Goal: Contribute content: Contribute content

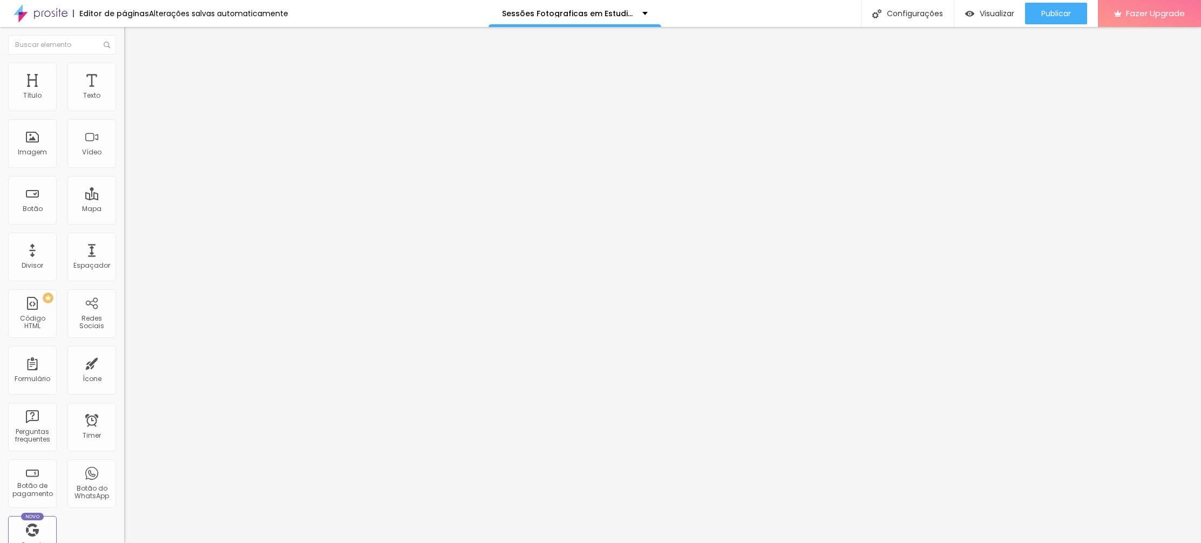
click at [124, 93] on span "Adicionar imagem" at bounding box center [159, 88] width 70 height 9
drag, startPoint x: 71, startPoint y: 221, endPoint x: 0, endPoint y: 220, distance: 70.7
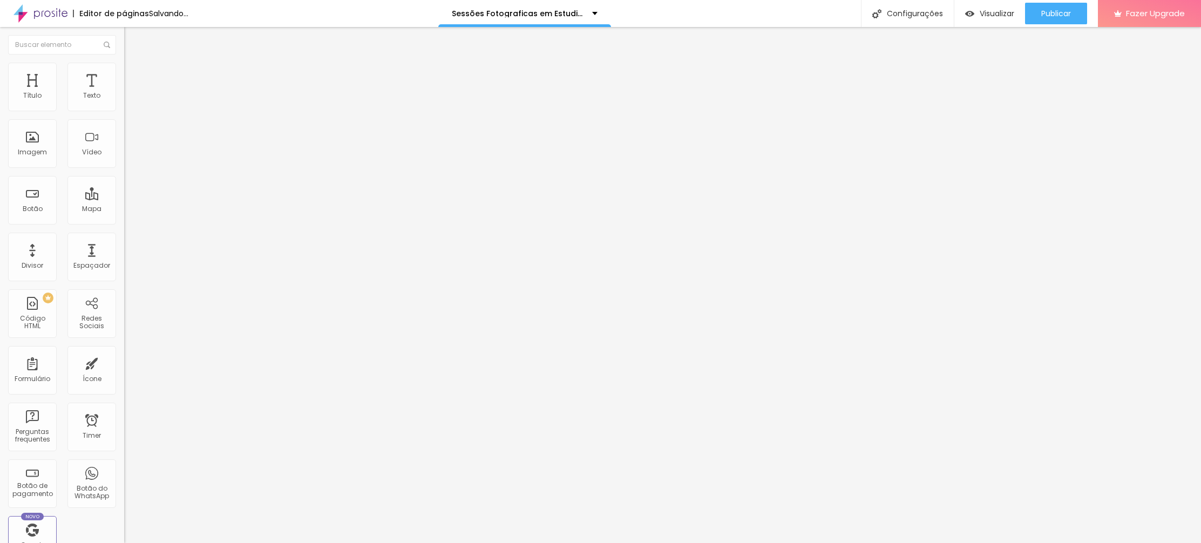
click at [124, 220] on div "Texto Click me Alinhamento Tamanho Normal Pequeno Normal Grande Link URL https:…" at bounding box center [186, 162] width 124 height 157
paste input "josesantos.alboompro.com/gallery.php?id=141972"
type input "https://josesantos.alboompro.com/gallery.php?id=141972"
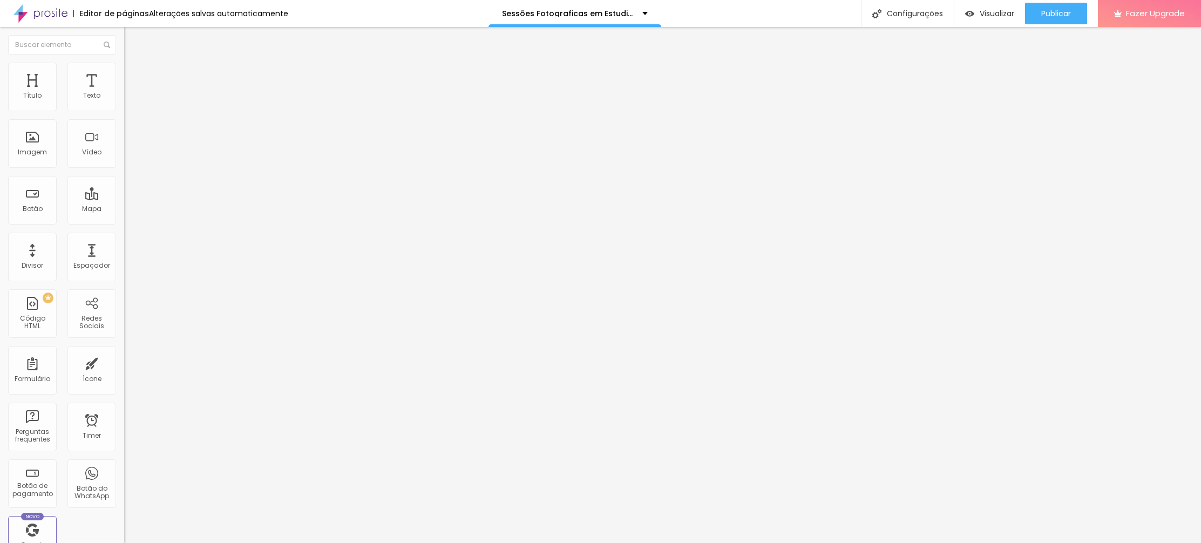
drag, startPoint x: 48, startPoint y: 120, endPoint x: 3, endPoint y: 113, distance: 46.0
click at [124, 113] on div "Texto Click me Alinhamento Tamanho Normal Pequeno Normal Grande Link URL https:…" at bounding box center [186, 162] width 124 height 157
type input "Galeria de Imagens"
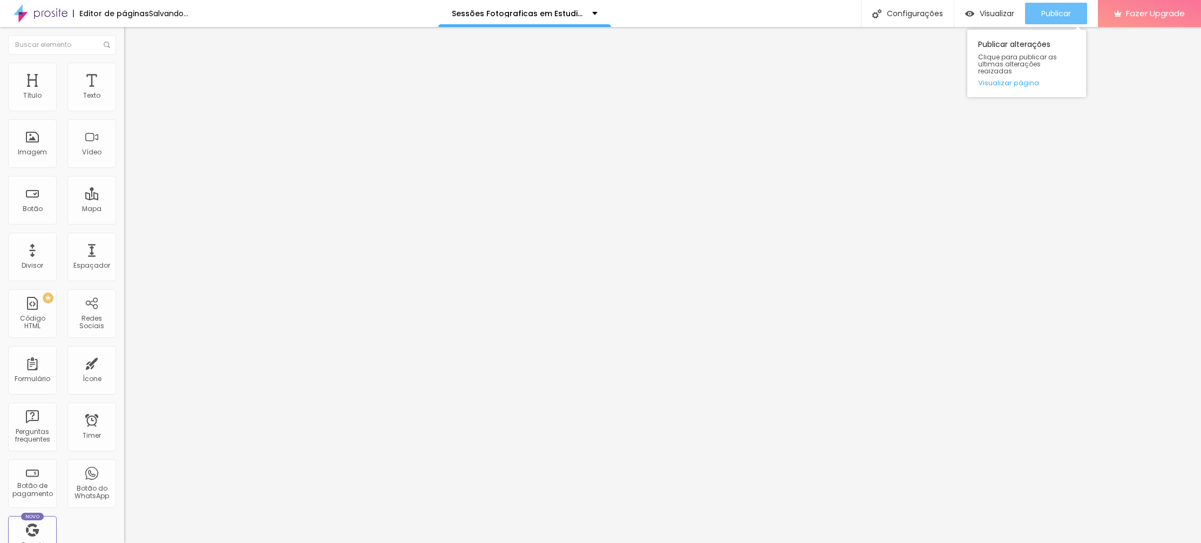
click at [1051, 10] on span "Publicar" at bounding box center [1056, 13] width 30 height 9
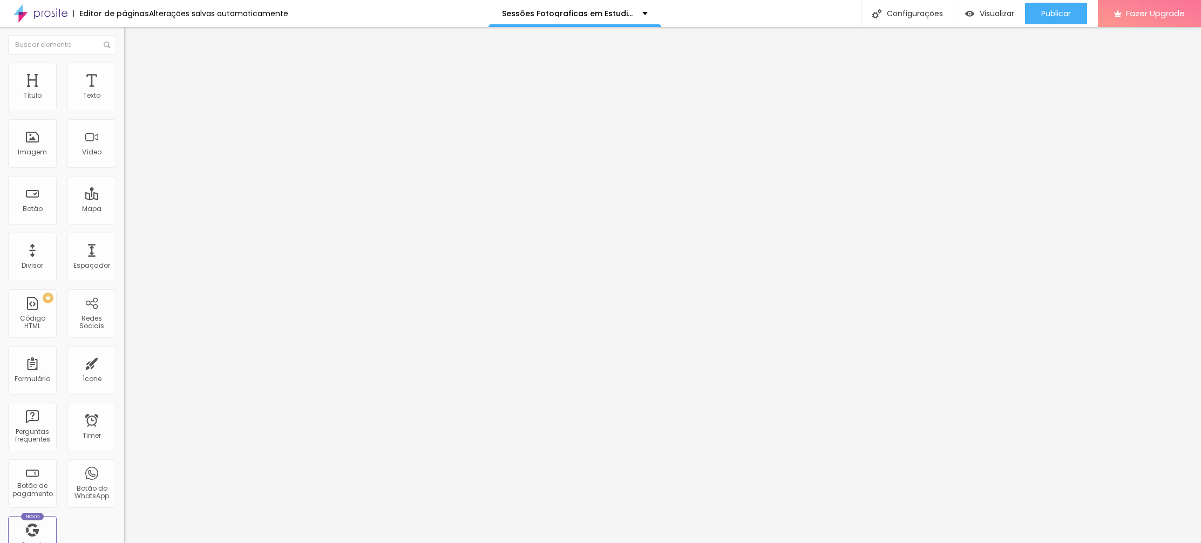
click at [124, 93] on span "Adicionar imagem" at bounding box center [159, 88] width 70 height 9
drag, startPoint x: 120, startPoint y: 156, endPoint x: 114, endPoint y: 159, distance: 6.8
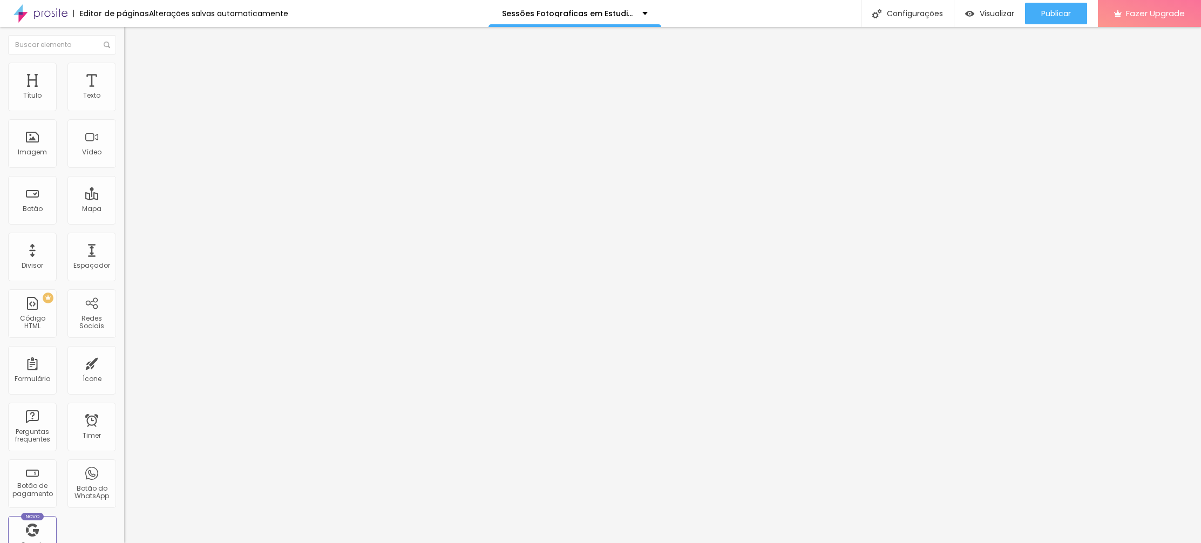
drag, startPoint x: 98, startPoint y: 118, endPoint x: 0, endPoint y: 110, distance: 98.6
click at [124, 111] on div "Texto Click me Alinhamento Tamanho Normal Pequeno Normal Grande Link URL https:…" at bounding box center [186, 162] width 124 height 157
type input "Galeria de Imagens"
click at [1071, 11] on button "Publicar" at bounding box center [1056, 14] width 62 height 22
drag, startPoint x: 72, startPoint y: 221, endPoint x: 0, endPoint y: 218, distance: 72.4
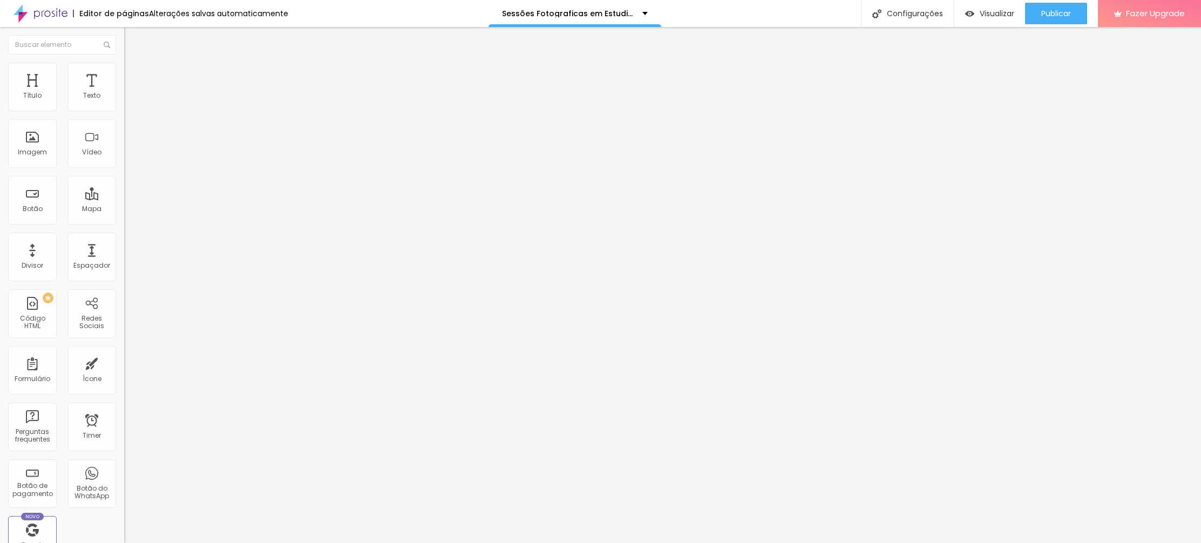
click at [124, 217] on div "Texto Galeria de Imagens Alinhamento Tamanho Normal Pequeno Normal Grande Link …" at bounding box center [186, 162] width 124 height 157
paste input "josesantos.alboompro.com/gallery.php?id=141973"
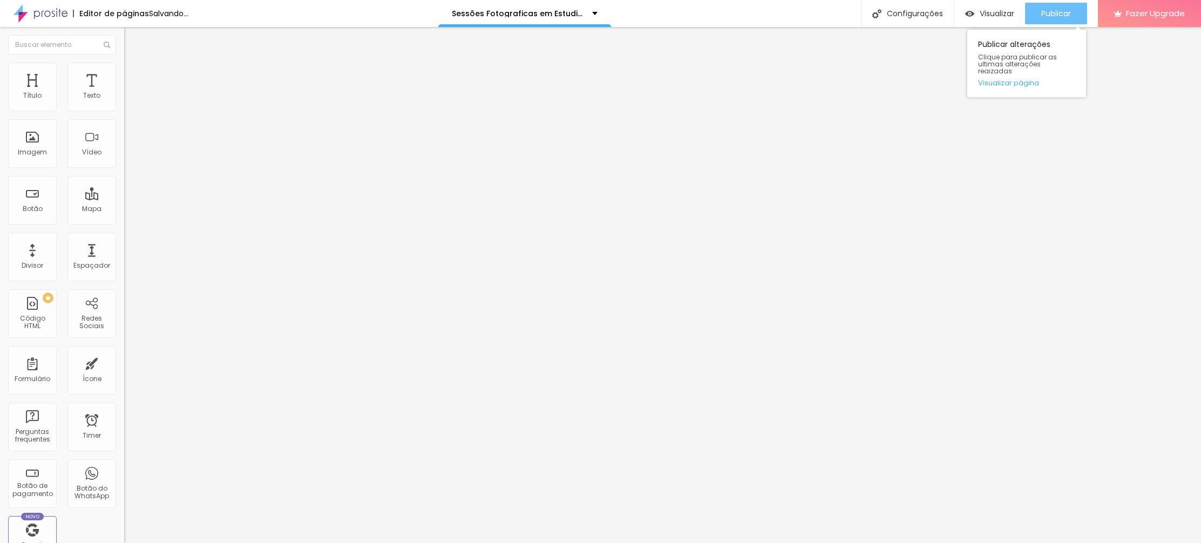
type input "https://josesantos.alboompro.com/gallery.php?id=141973"
click at [1050, 8] on div "Publicar" at bounding box center [1056, 14] width 30 height 22
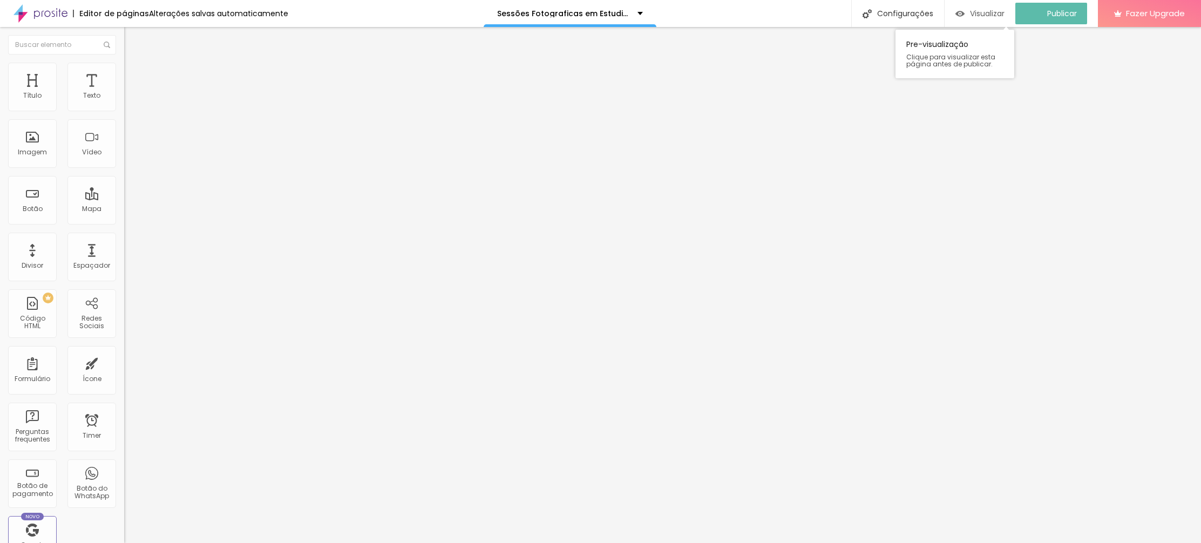
click at [984, 15] on span "Visualizar" at bounding box center [987, 13] width 35 height 9
click at [124, 93] on span "Adicionar imagem" at bounding box center [159, 88] width 70 height 9
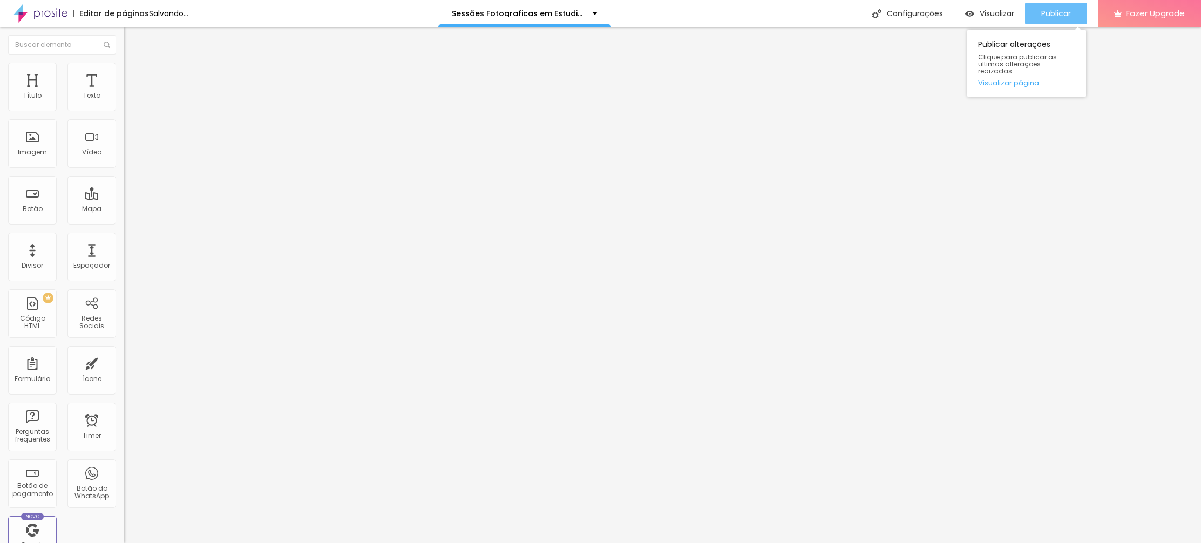
click at [1053, 11] on span "Publicar" at bounding box center [1056, 13] width 30 height 9
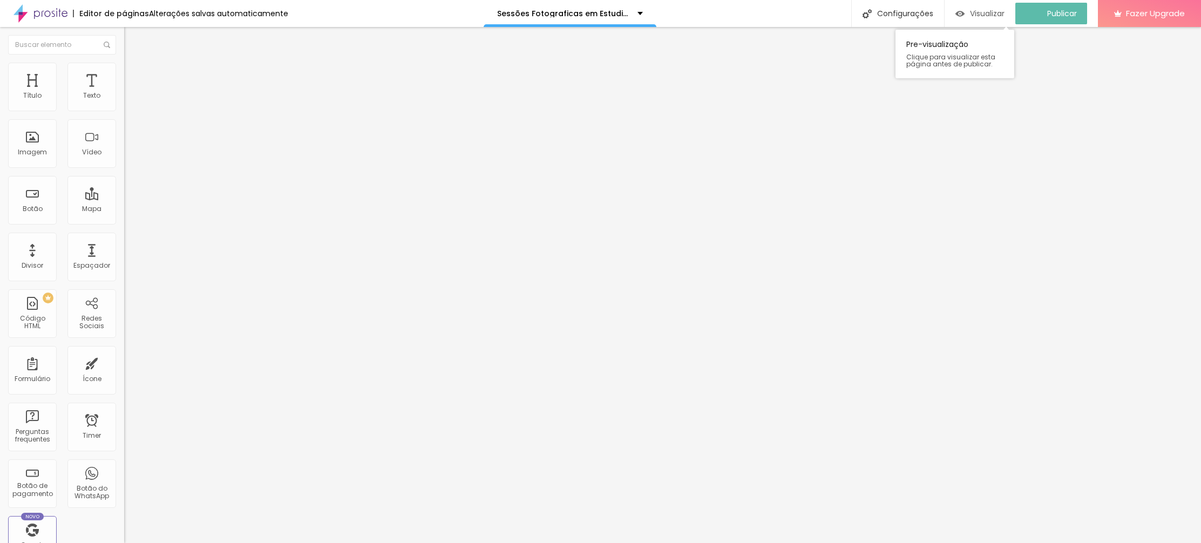
click at [980, 10] on span "Visualizar" at bounding box center [987, 13] width 35 height 9
paste input "9cc94bf669c90001c35eb8"
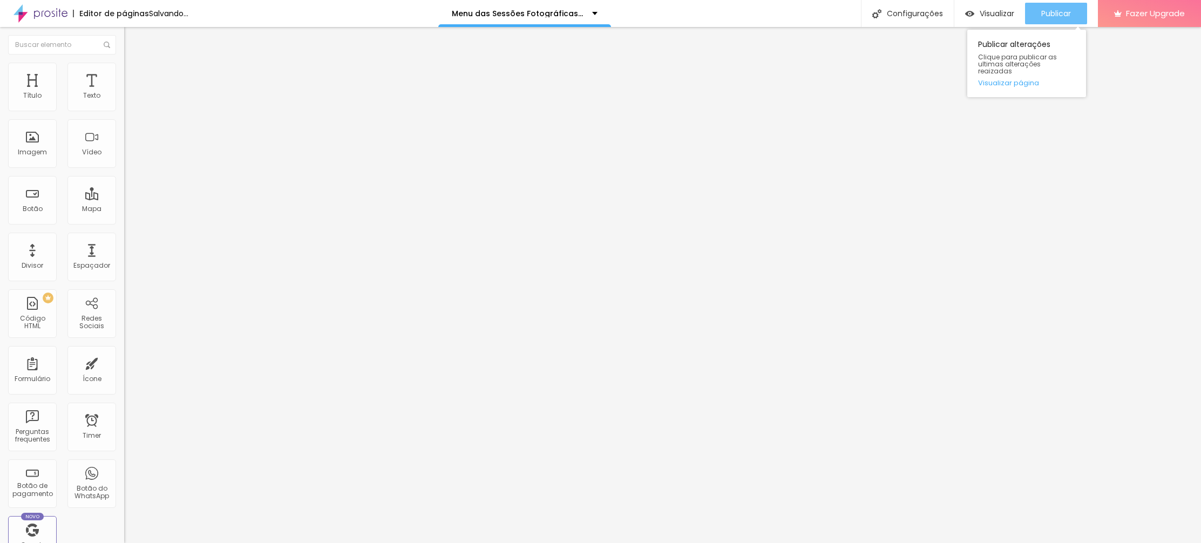
type input "https://josesantos.alboompro.com/sessoes-fotograficas-em-estudio-2/?id=689cc94b…"
click at [1049, 6] on div "Publicar" at bounding box center [1056, 14] width 30 height 22
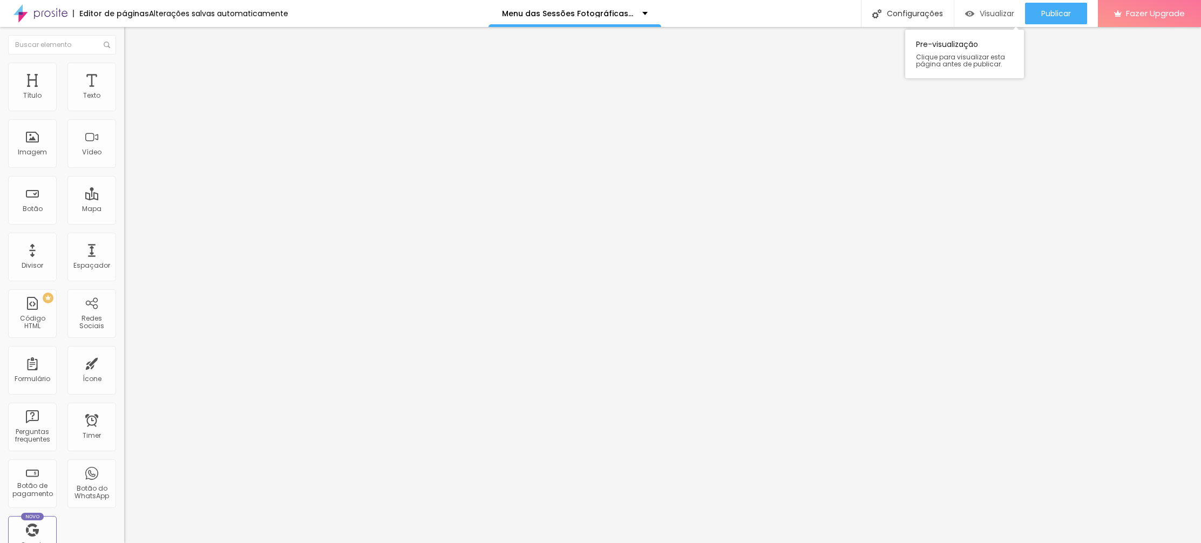
click at [980, 11] on span "Visualizar" at bounding box center [996, 13] width 35 height 9
paste input "prosite.alboompro.com/content/pages/641239"
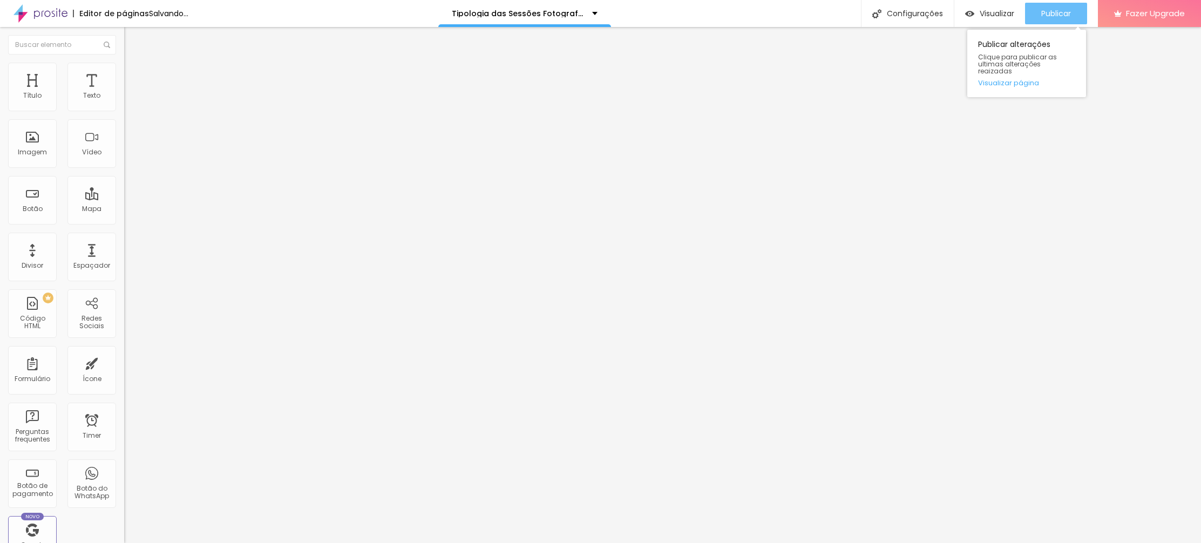
type input "[URL][DOMAIN_NAME]"
click at [1061, 9] on span "Publicar" at bounding box center [1056, 13] width 30 height 9
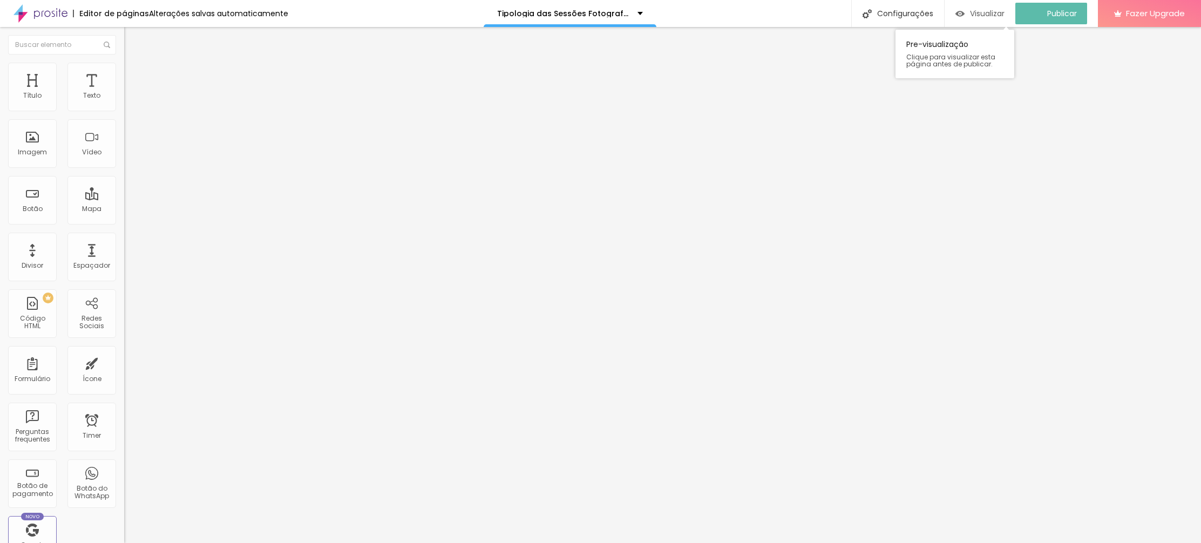
click at [988, 16] on span "Visualizar" at bounding box center [987, 13] width 35 height 9
click at [979, 11] on span "Visualizar" at bounding box center [996, 13] width 35 height 9
paste input "[DOMAIN_NAME][URL]"
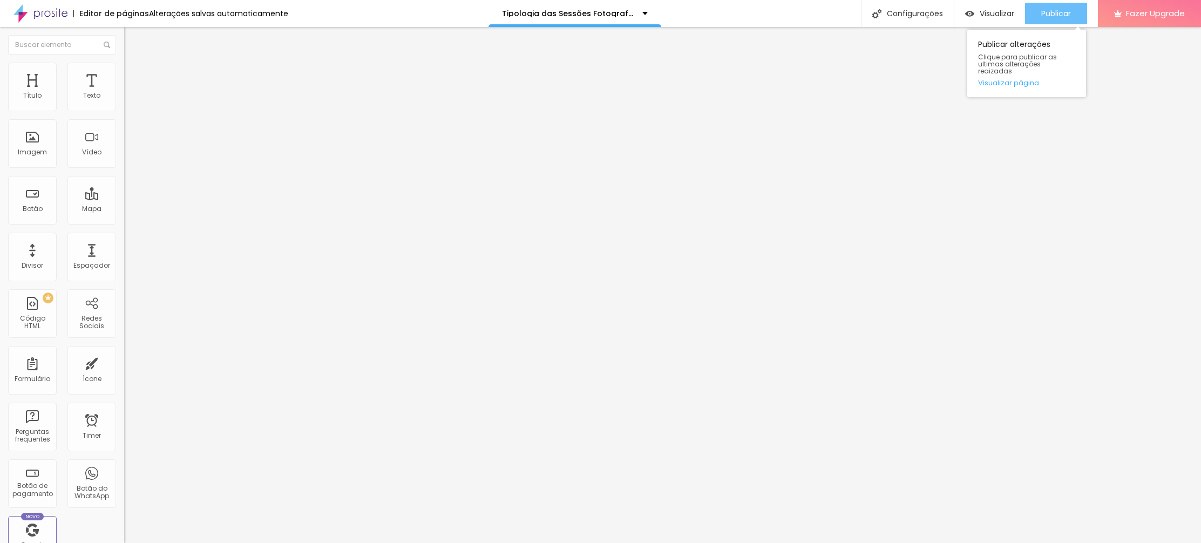
type input "[URL][DOMAIN_NAME]"
click at [1053, 11] on span "Publicar" at bounding box center [1056, 13] width 30 height 9
click at [993, 12] on span "Visualizar" at bounding box center [987, 13] width 35 height 9
